Goal: Information Seeking & Learning: Find specific page/section

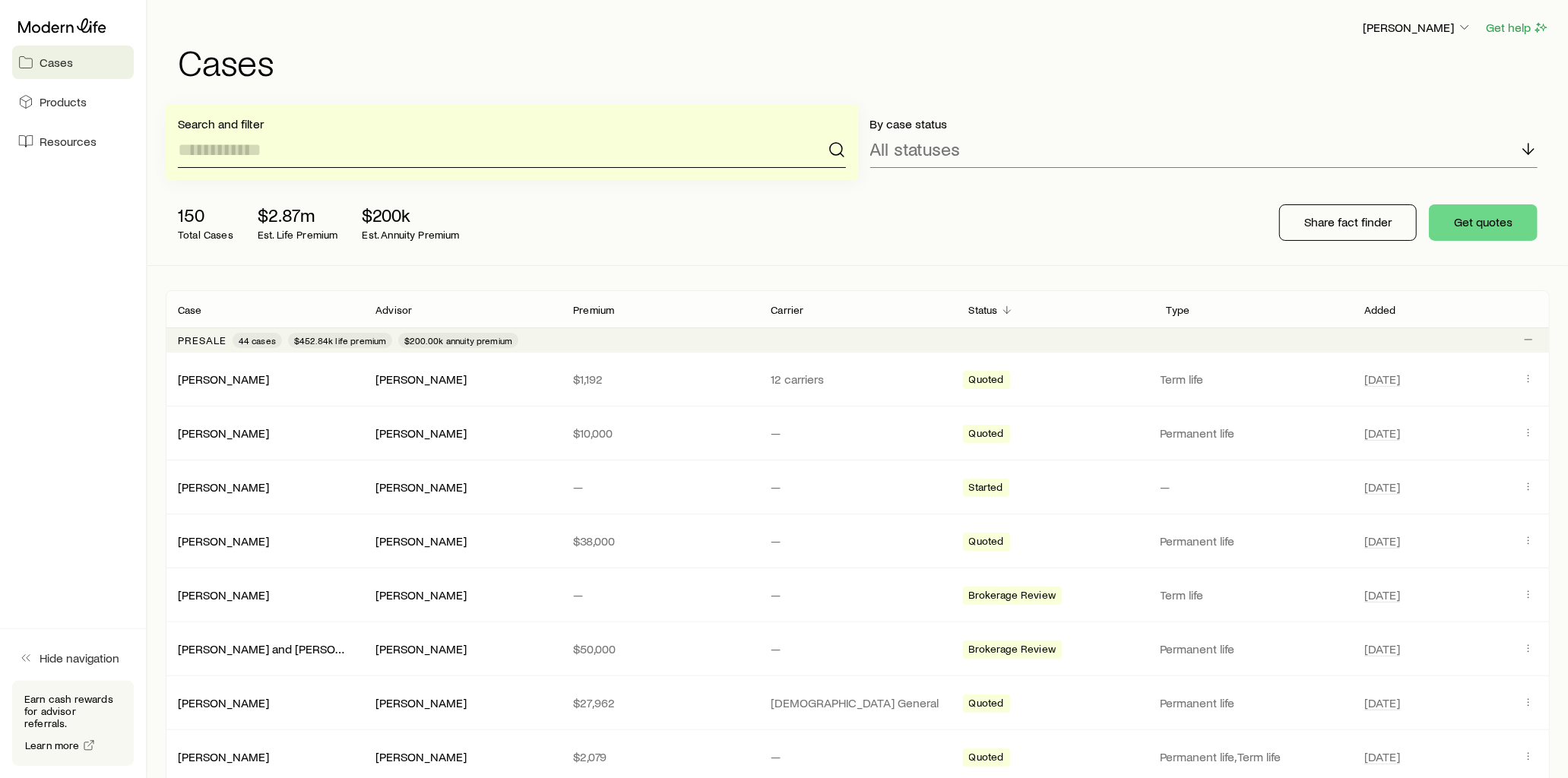
click at [307, 152] on input at bounding box center [512, 150] width 668 height 36
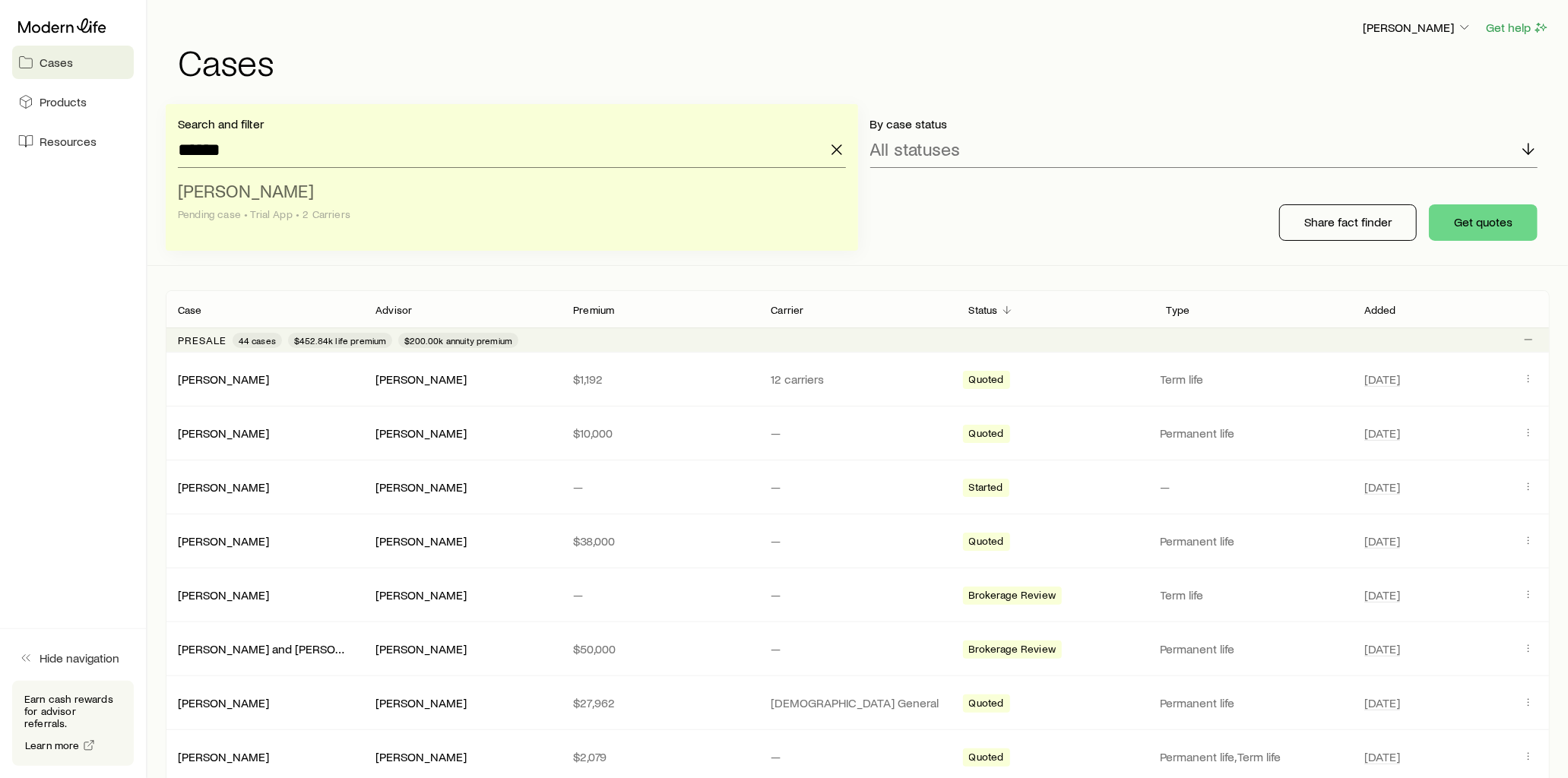
click at [274, 182] on span "[PERSON_NAME]" at bounding box center [245, 190] width 136 height 22
type input "**********"
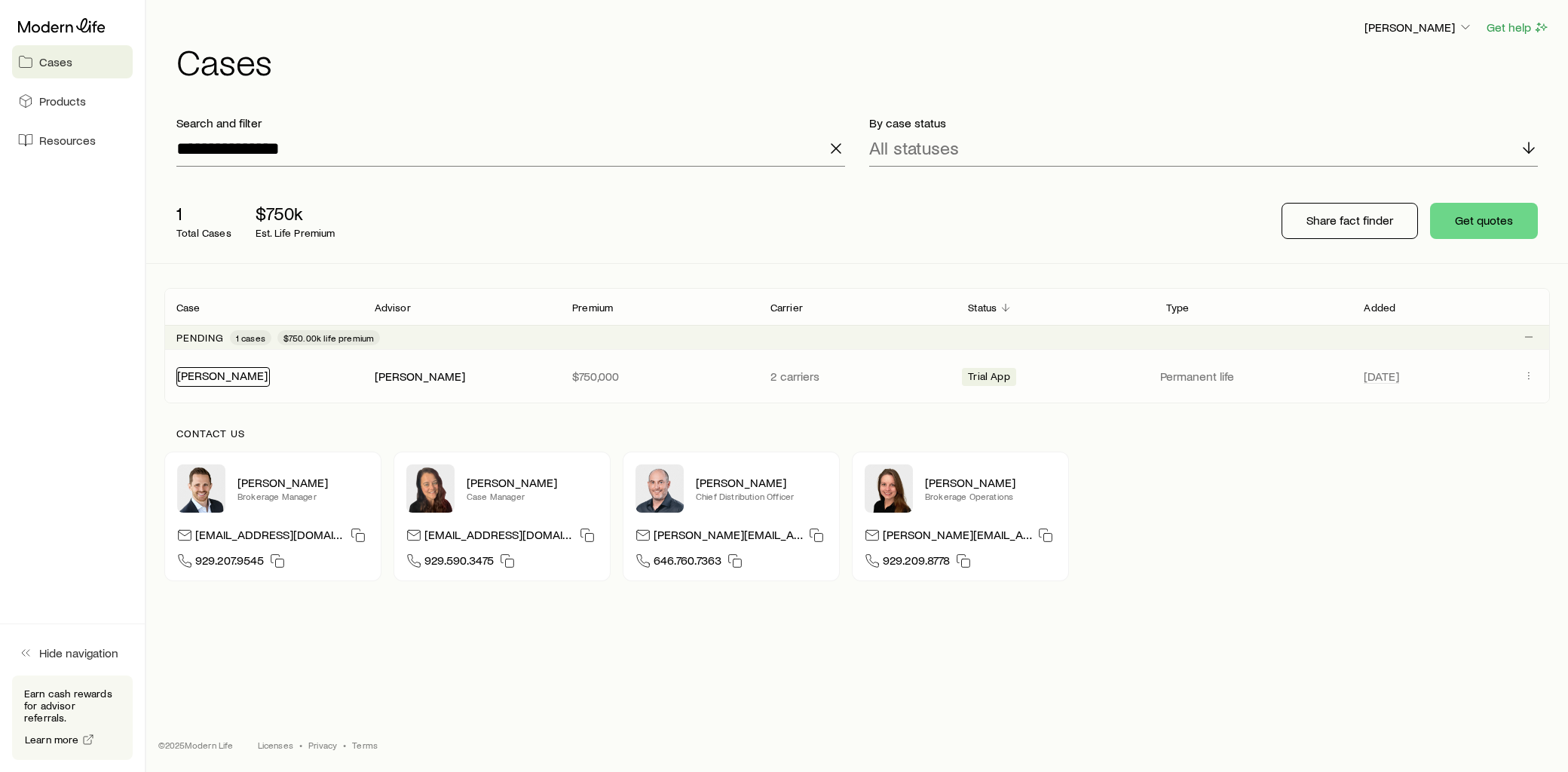
click at [223, 379] on link "[PERSON_NAME]" at bounding box center [223, 374] width 91 height 14
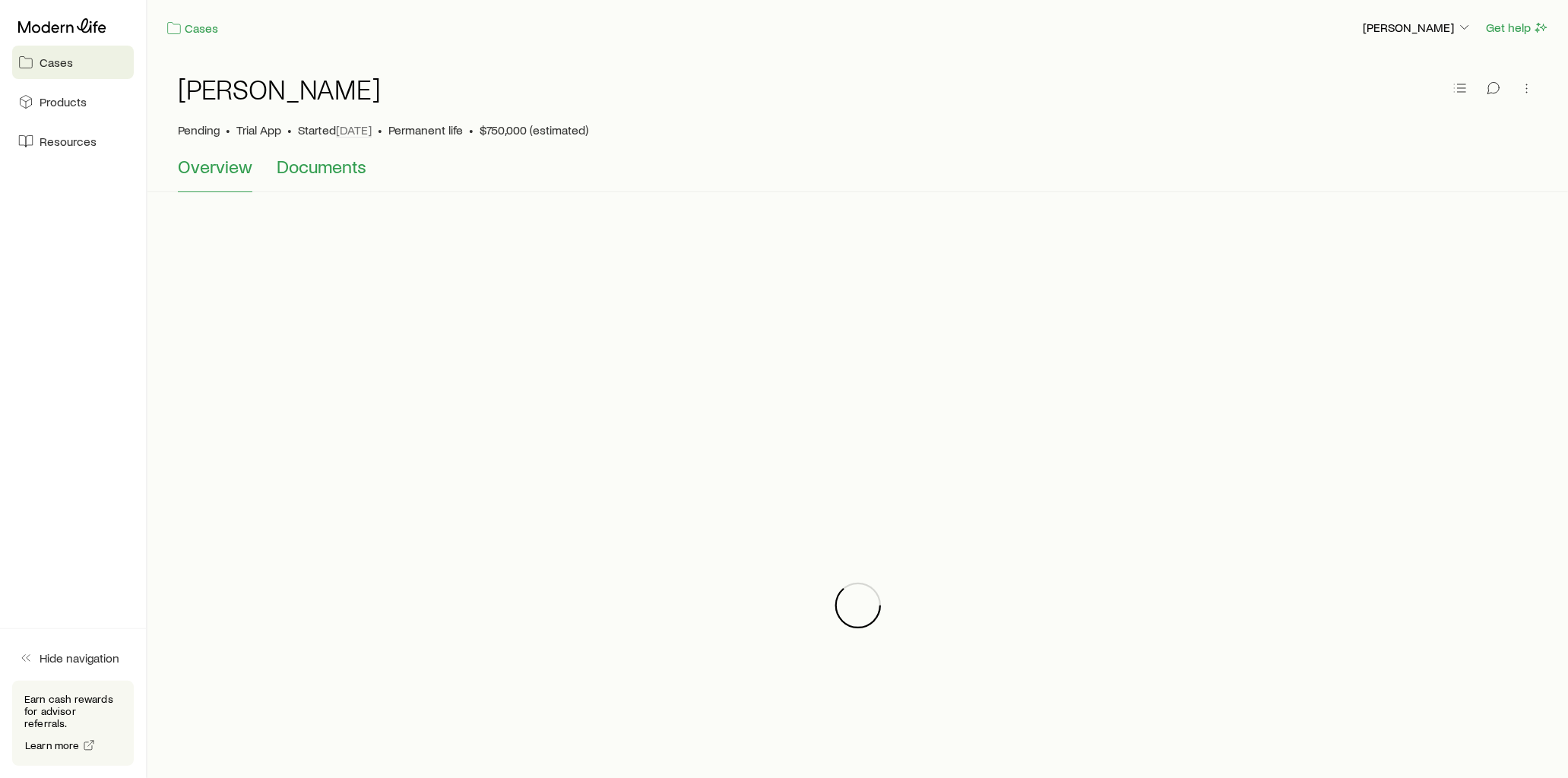
click at [334, 165] on span "Documents" at bounding box center [322, 166] width 90 height 21
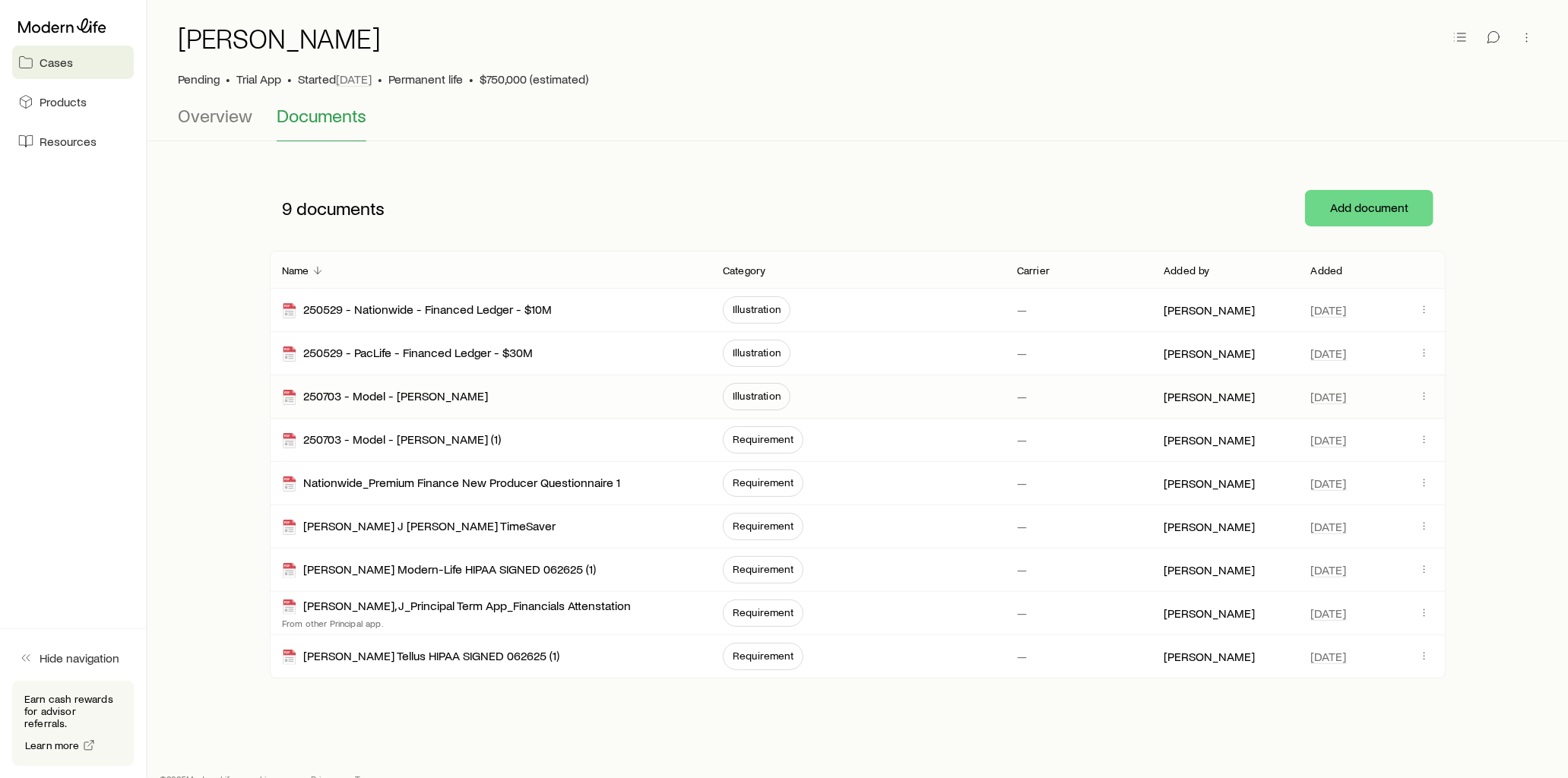
scroll to position [79, 0]
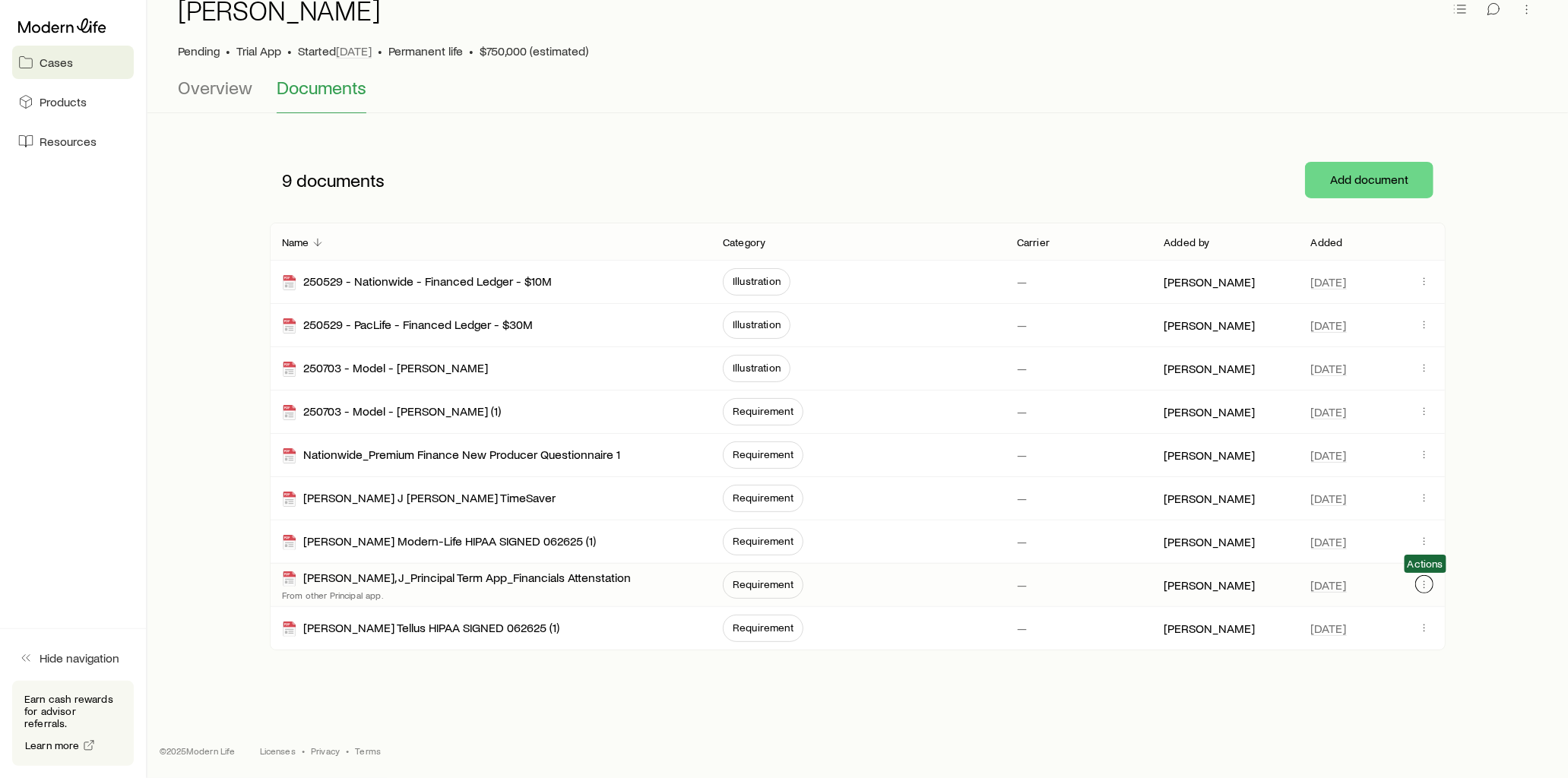
click at [1418, 590] on icon "button" at bounding box center [1424, 584] width 12 height 12
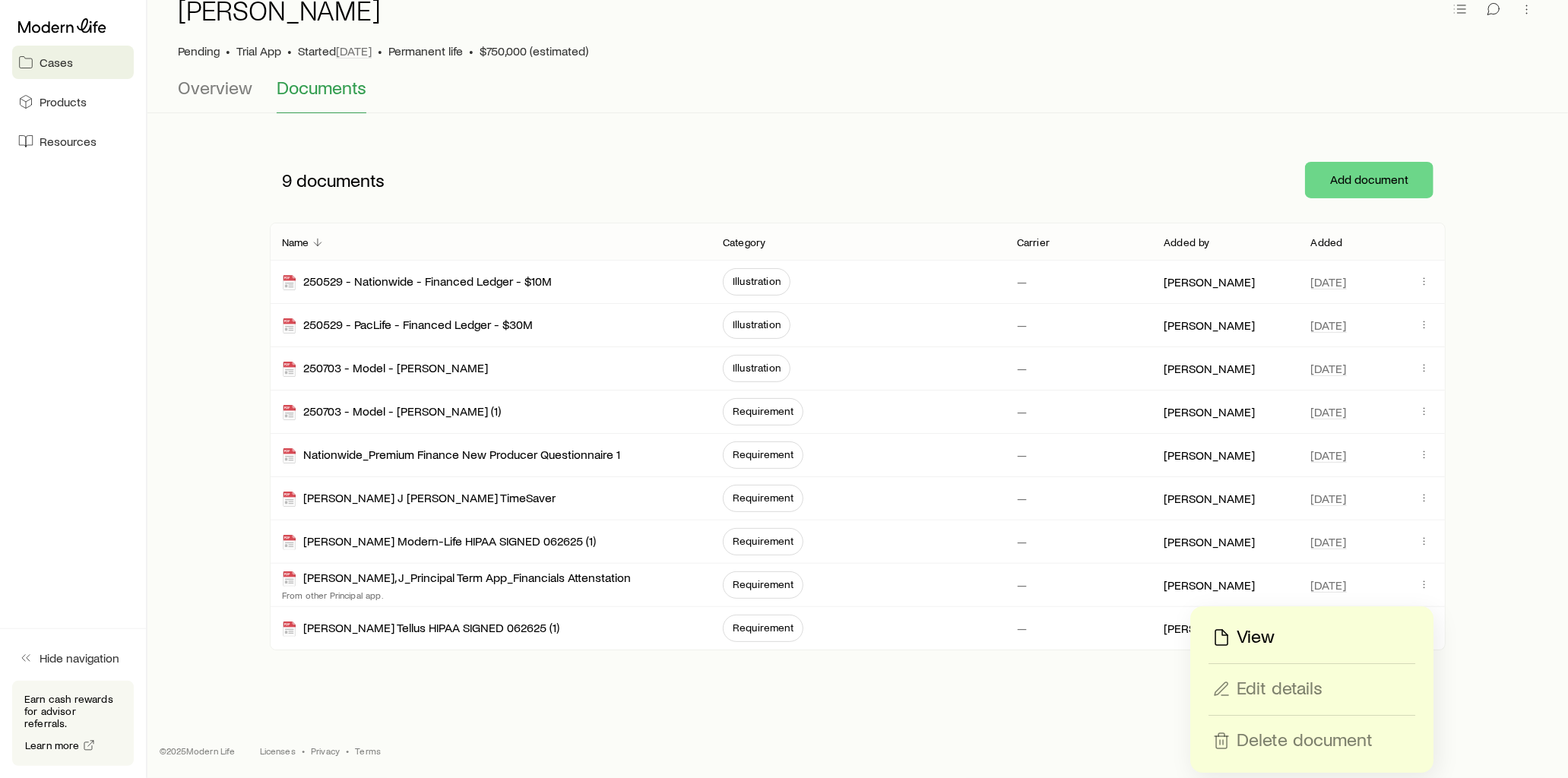
click at [1249, 637] on p "View" at bounding box center [1256, 637] width 38 height 24
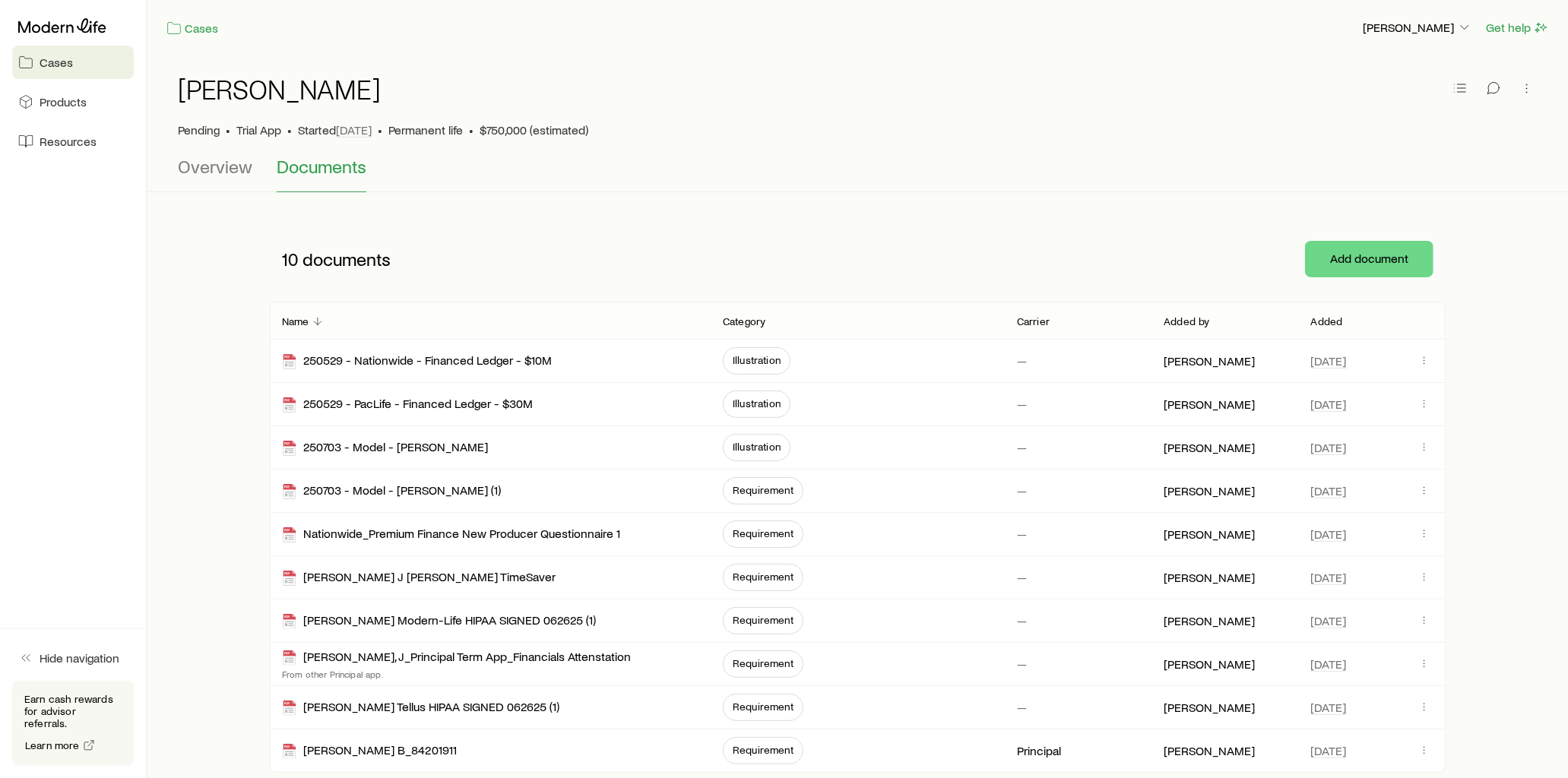
click at [1318, 320] on p "Added" at bounding box center [1326, 321] width 32 height 12
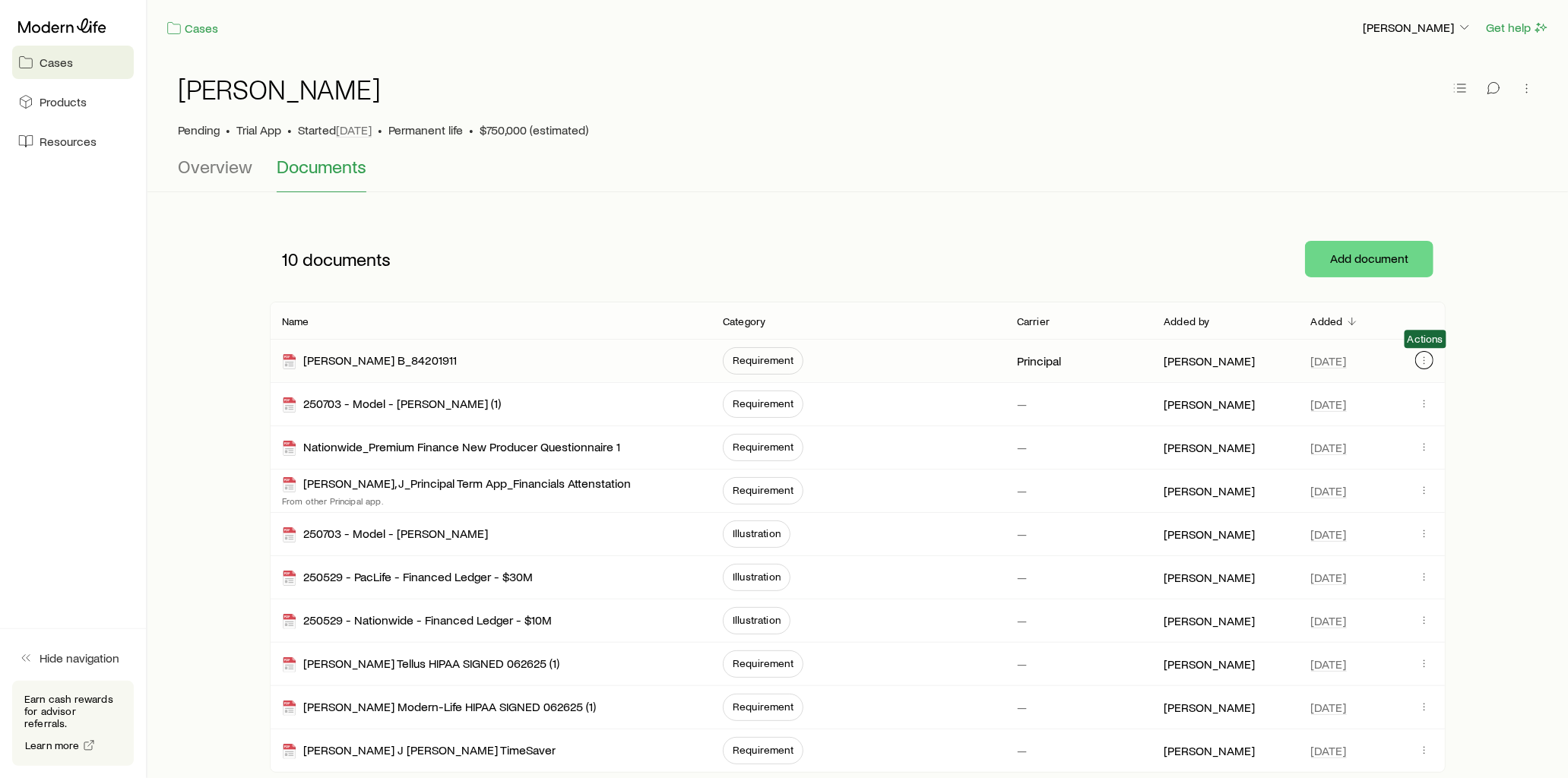
click at [1423, 358] on icon "button" at bounding box center [1424, 360] width 12 height 12
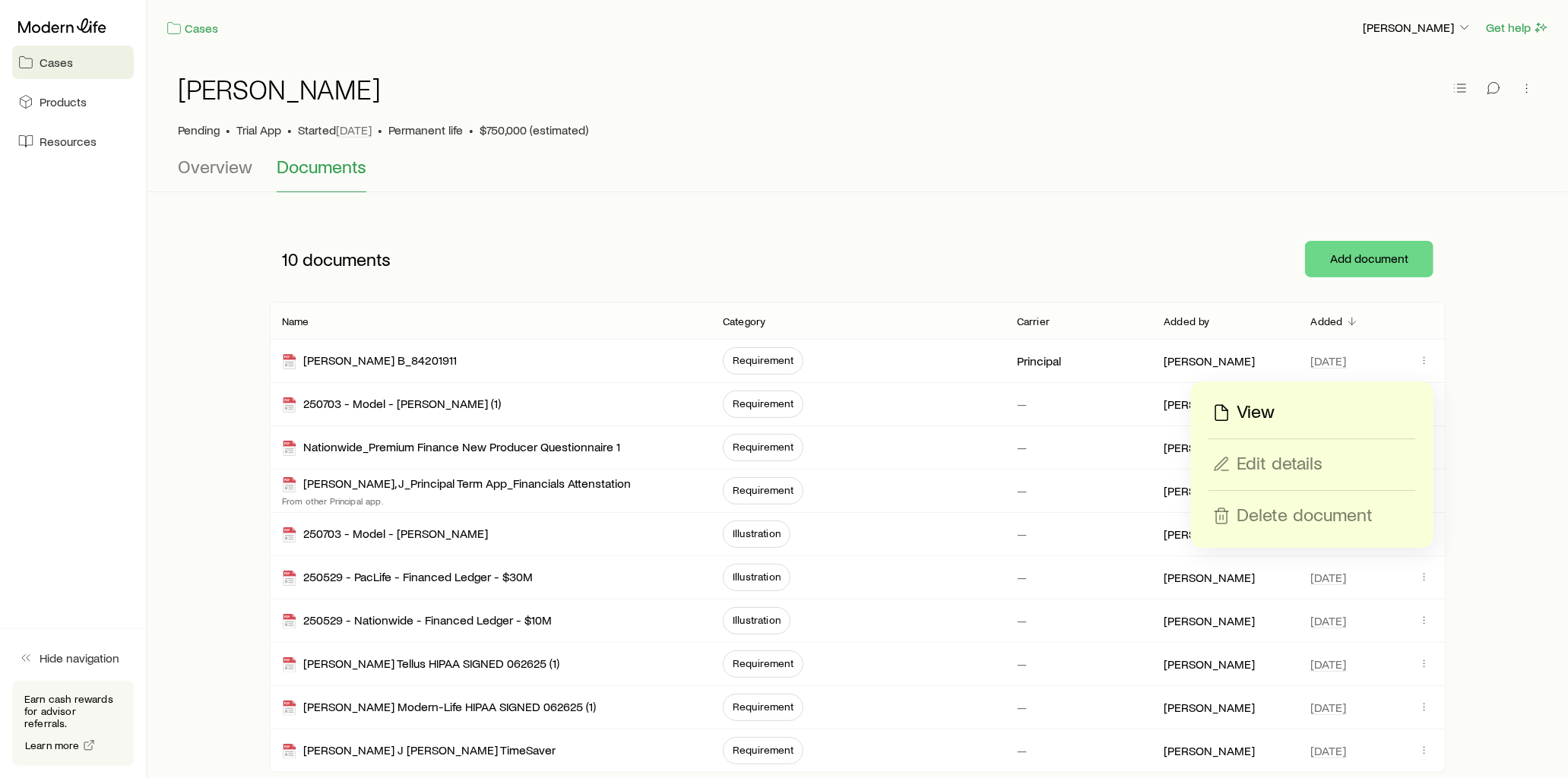
click at [1233, 413] on div "View" at bounding box center [1241, 411] width 65 height 24
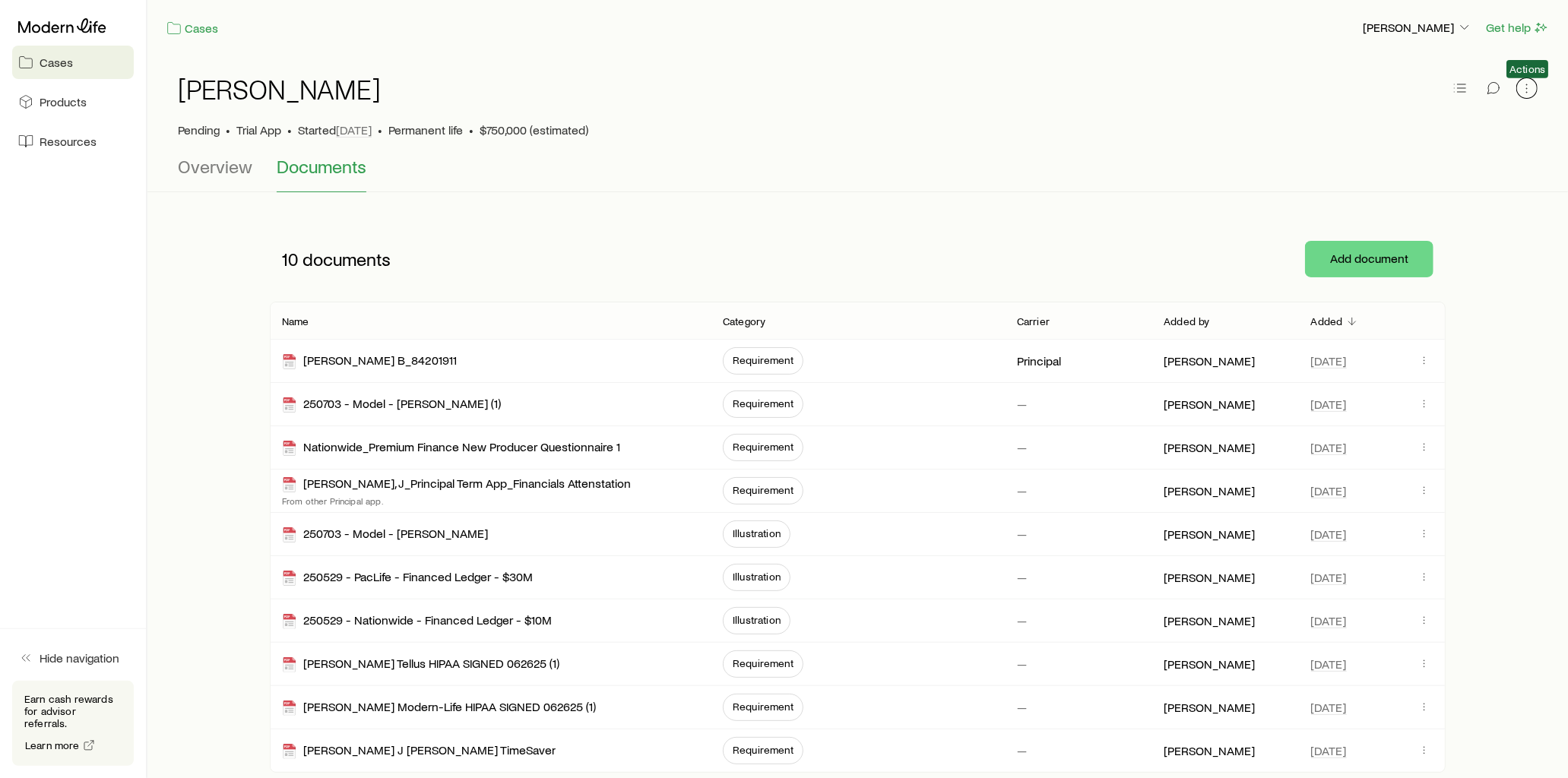
click at [1531, 89] on icon "button" at bounding box center [1527, 88] width 15 height 15
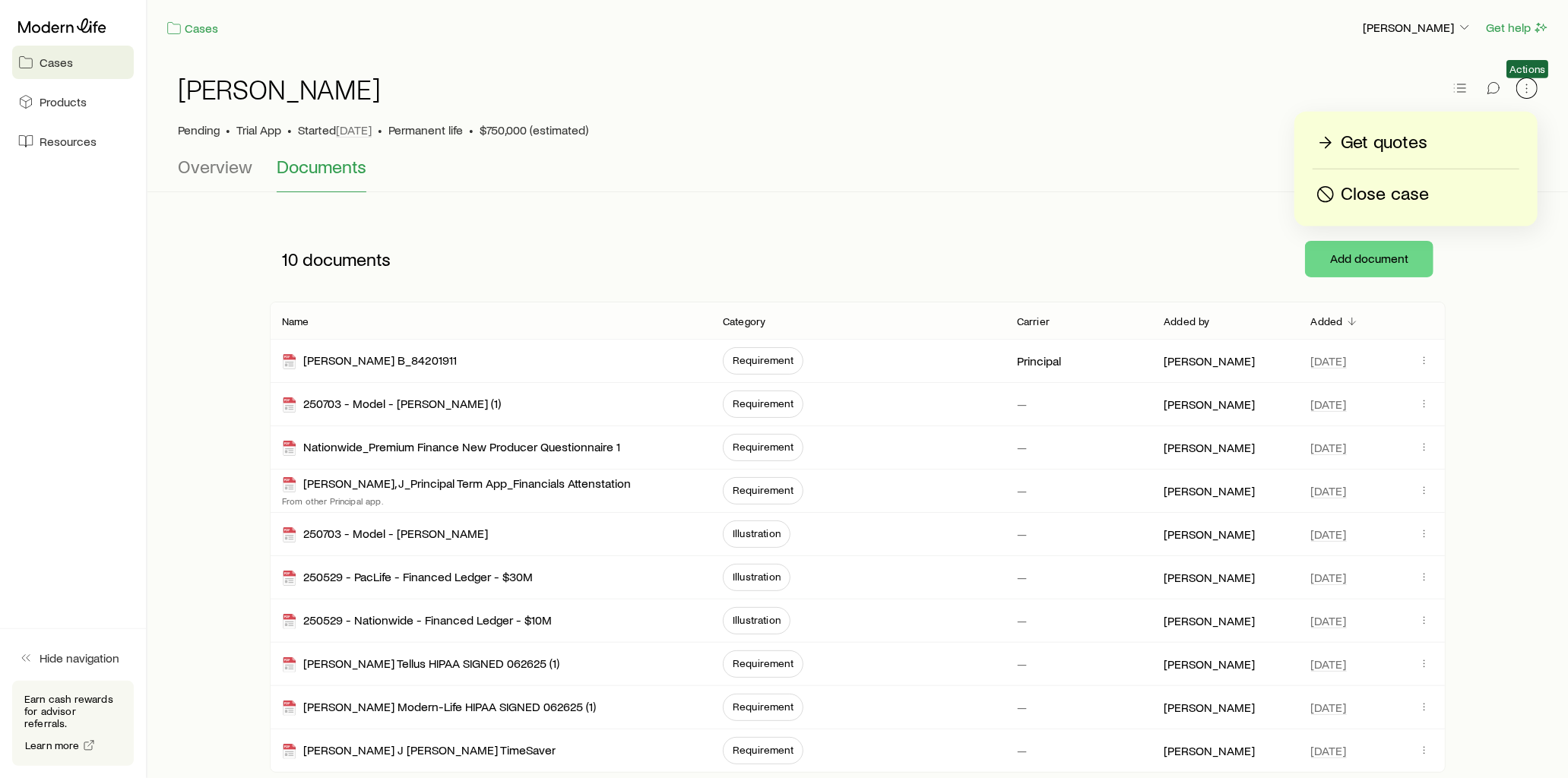
click at [1528, 89] on icon "button" at bounding box center [1527, 88] width 15 height 15
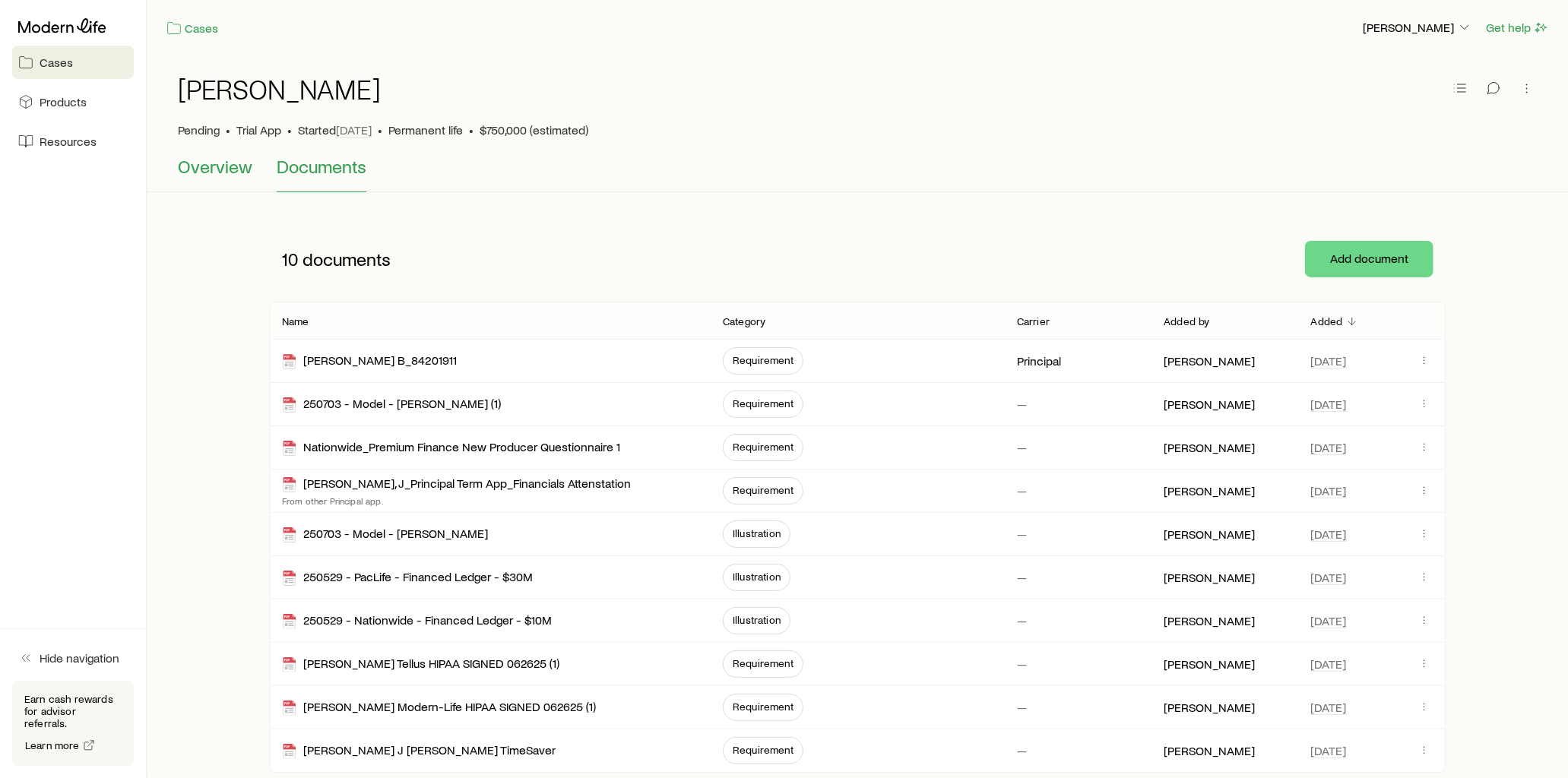
click at [219, 170] on span "Overview" at bounding box center [215, 166] width 74 height 21
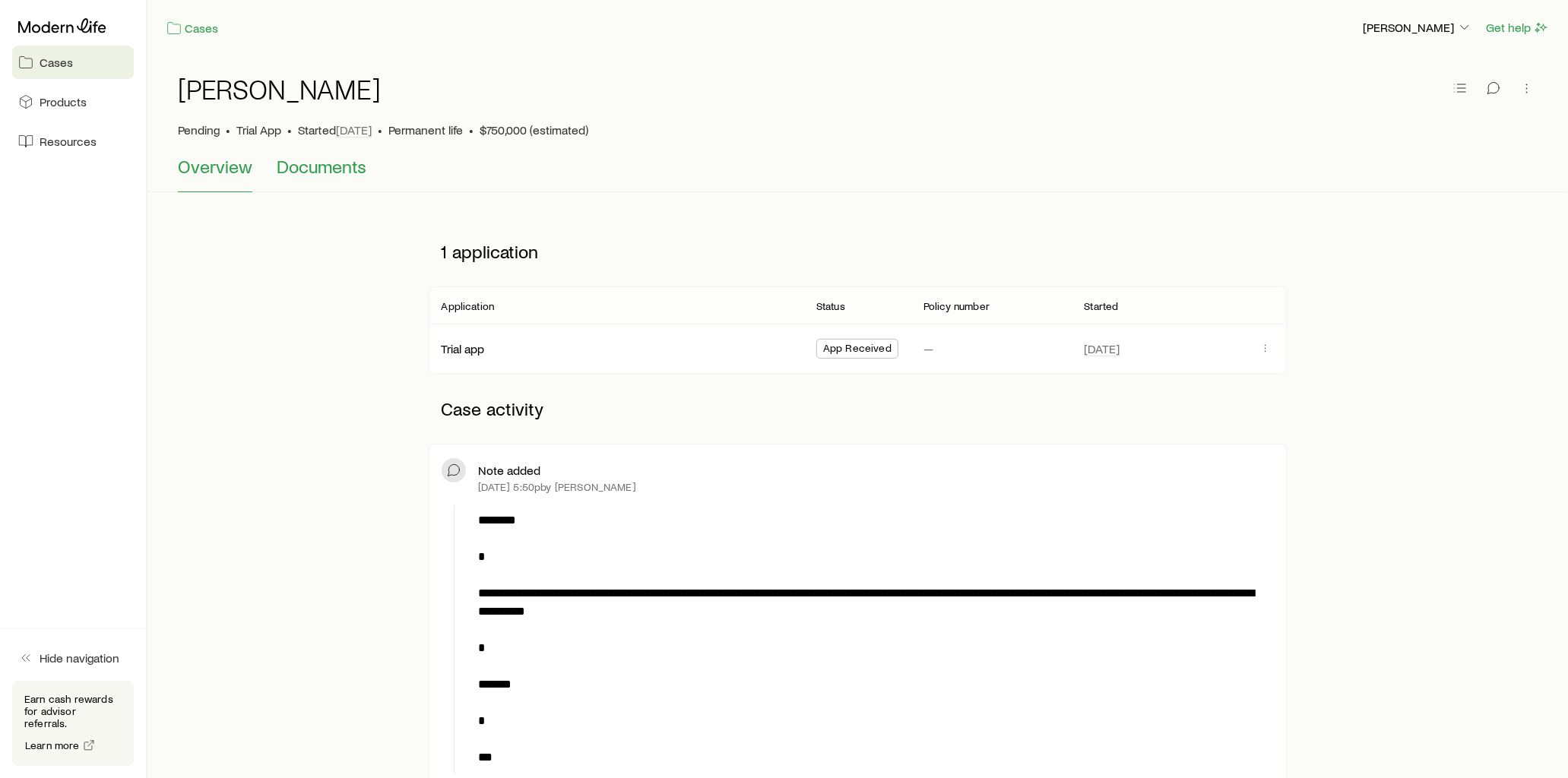
click at [322, 168] on span "Documents" at bounding box center [322, 166] width 90 height 21
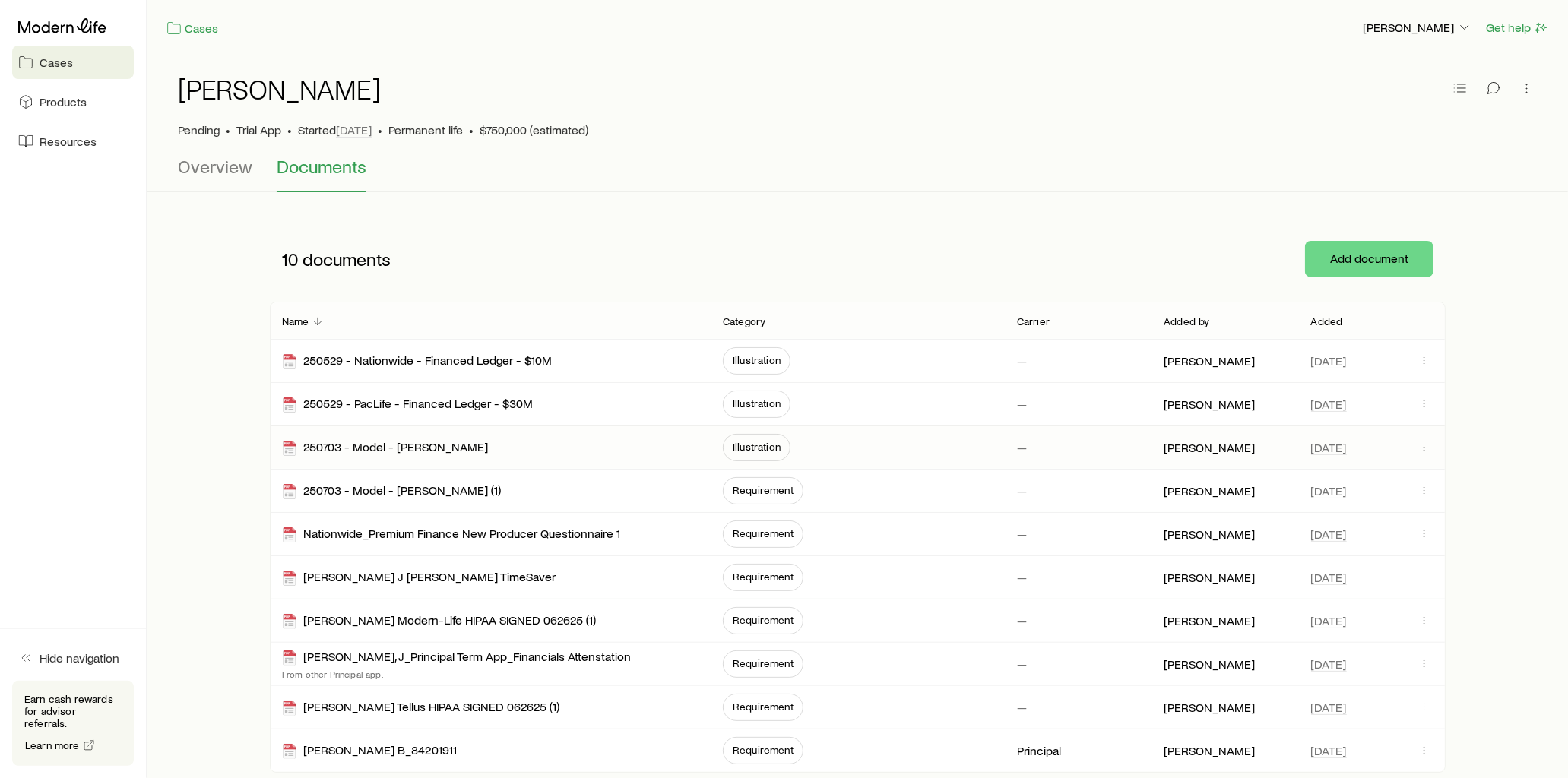
scroll to position [123, 0]
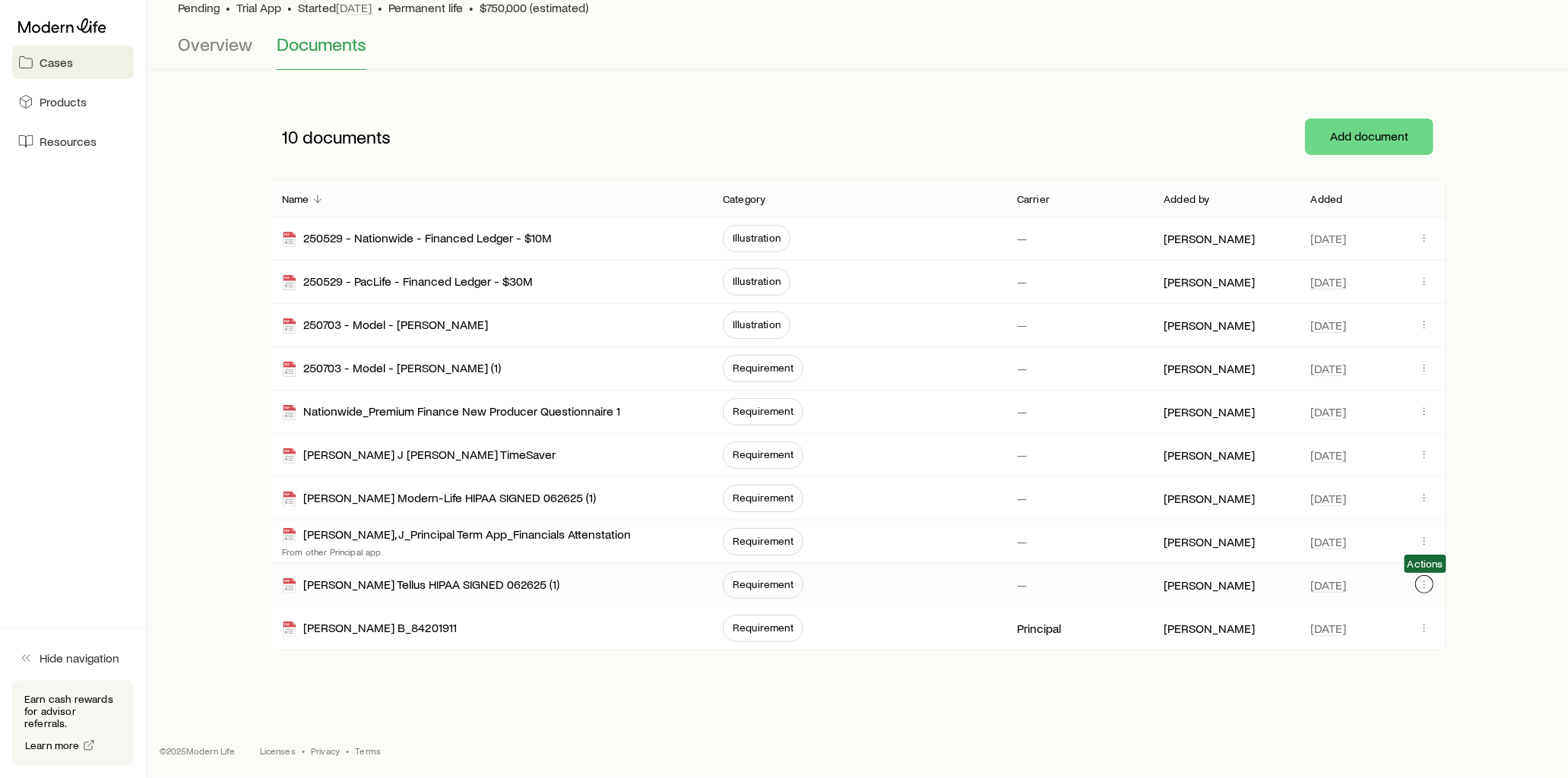
click at [1430, 583] on icon "button" at bounding box center [1424, 584] width 12 height 12
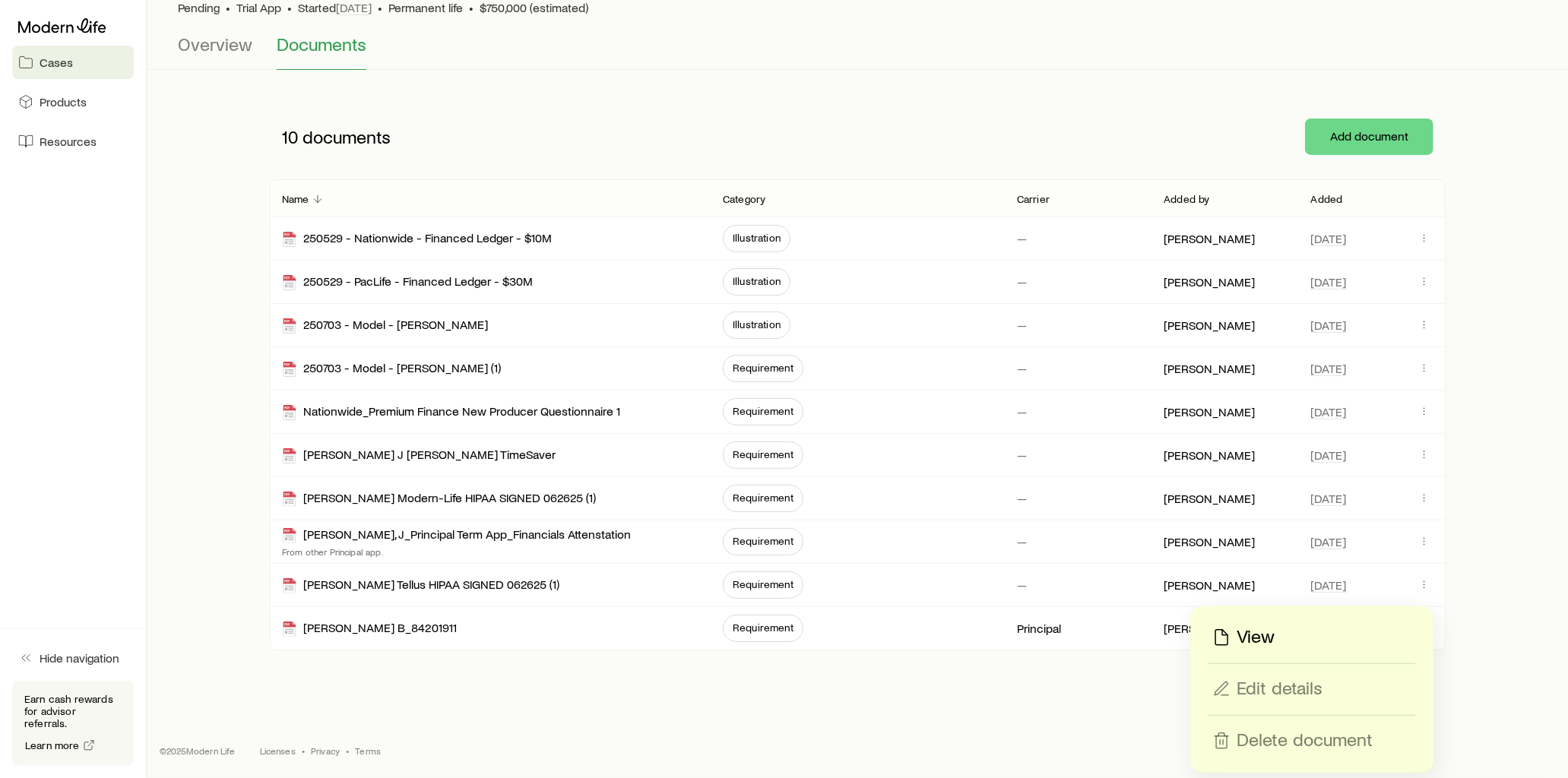
click at [1262, 635] on p "View" at bounding box center [1256, 637] width 38 height 24
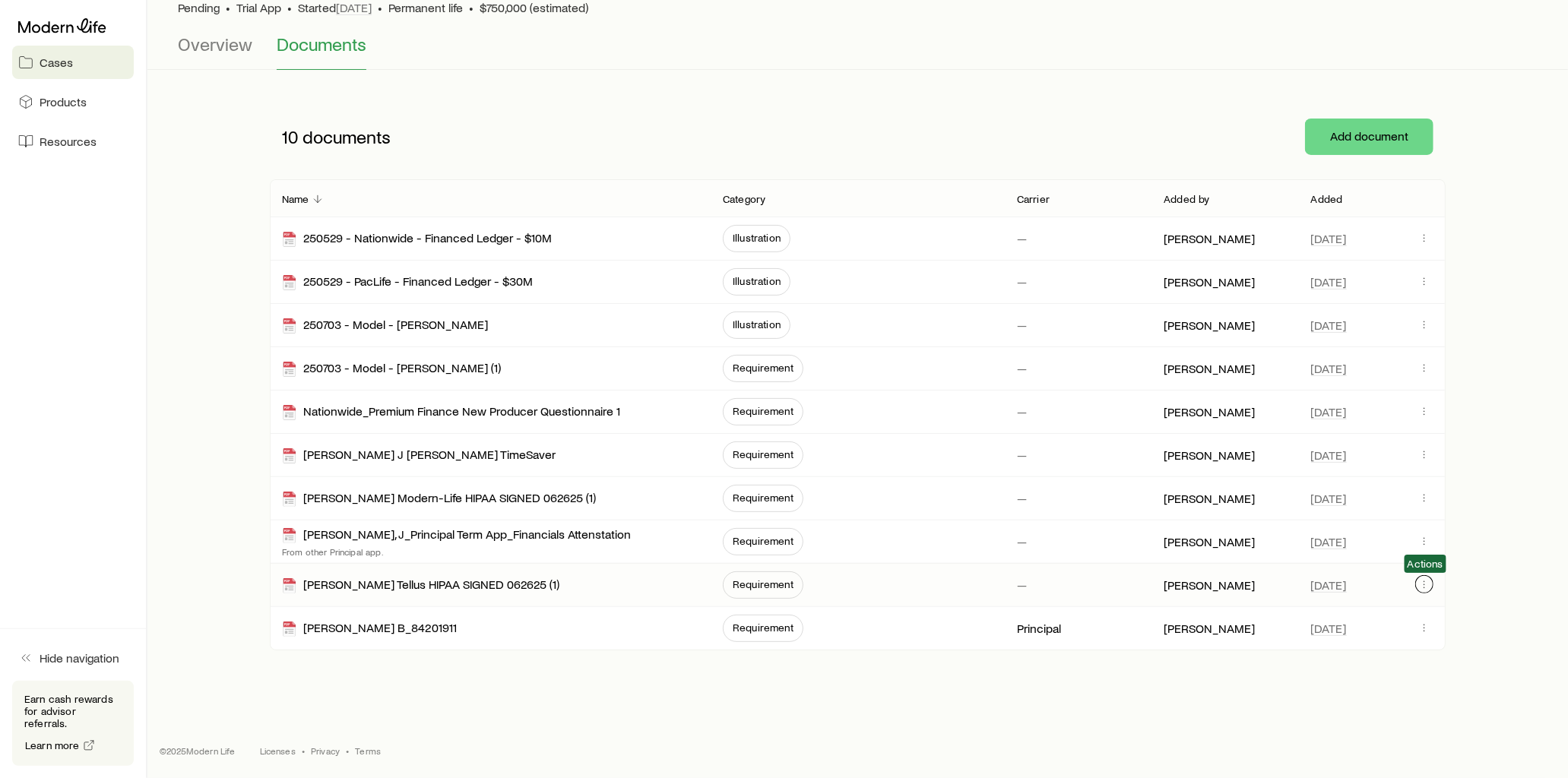
click at [1426, 588] on icon "button" at bounding box center [1424, 584] width 12 height 12
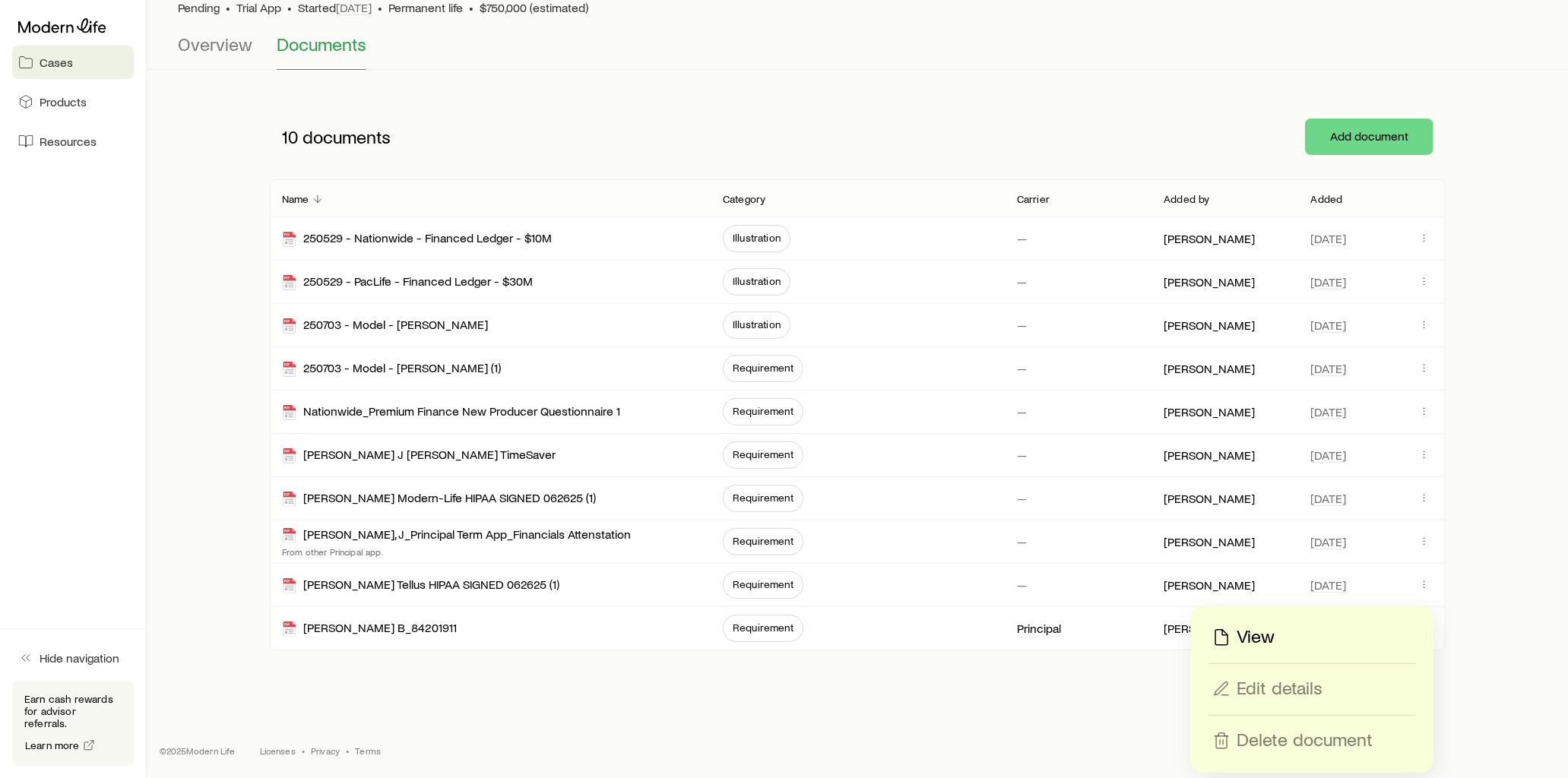
click at [1265, 631] on p "View" at bounding box center [1256, 637] width 38 height 24
